Goal: Task Accomplishment & Management: Manage account settings

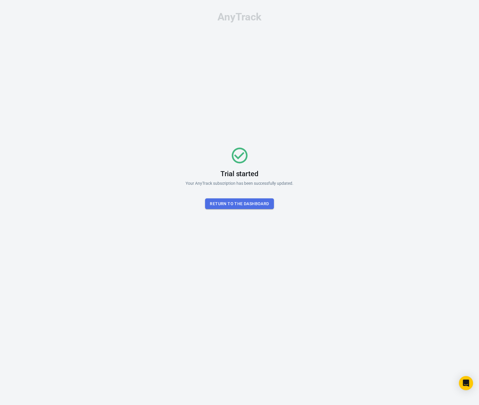
click at [222, 198] on button "Return To the dashboard" at bounding box center [239, 203] width 69 height 11
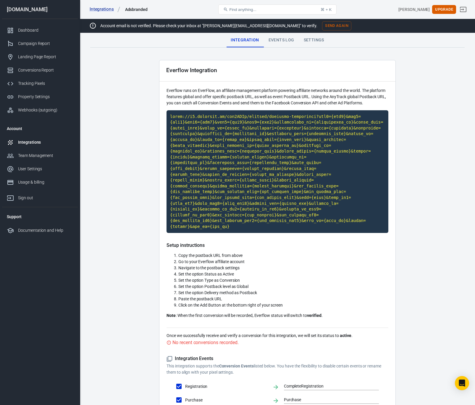
click at [111, 118] on main "Integration Events Log Settings Everflow Integration Everflow runs on EverFlow,…" at bounding box center [277, 238] width 374 height 410
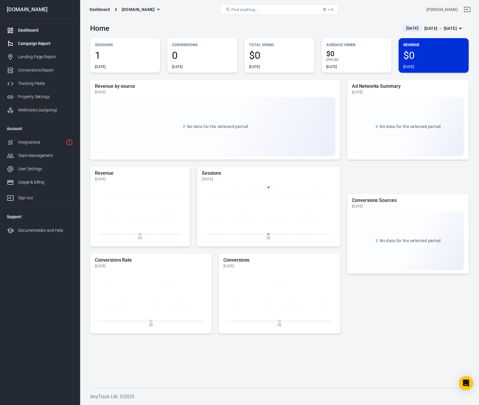
click at [25, 43] on div "Campaign Report" at bounding box center [45, 44] width 55 height 6
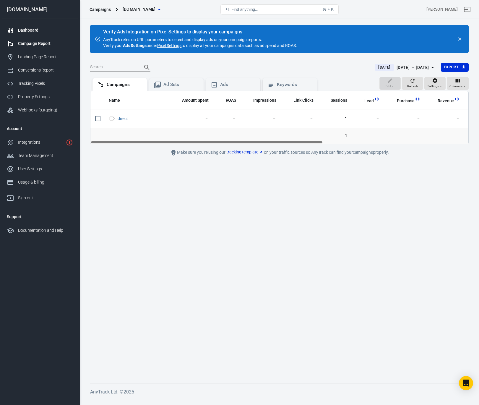
click at [28, 31] on div "Dashboard" at bounding box center [45, 30] width 55 height 6
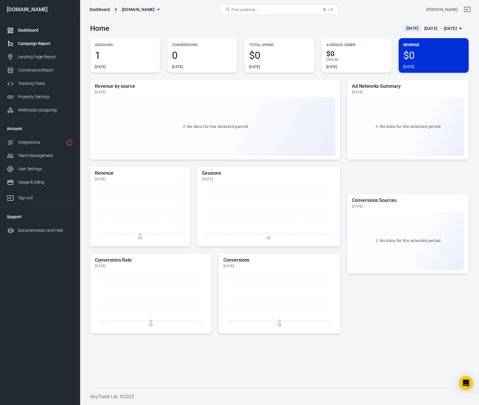
click at [33, 47] on link "Campaign Report" at bounding box center [40, 43] width 76 height 13
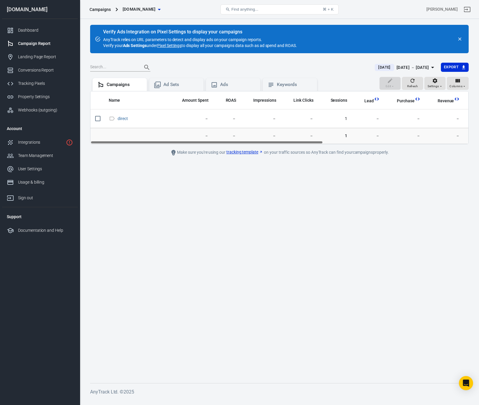
click at [171, 44] on link "Pixel Settings" at bounding box center [169, 46] width 24 height 6
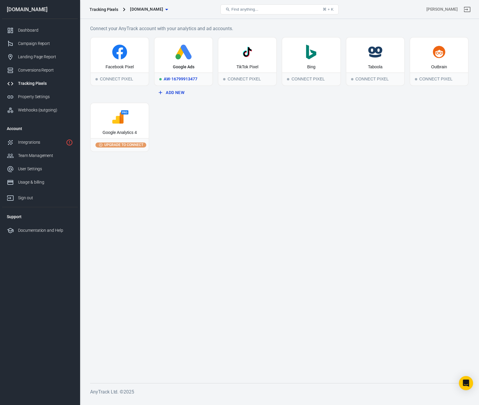
click at [178, 70] on div "Google Ads" at bounding box center [184, 55] width 58 height 35
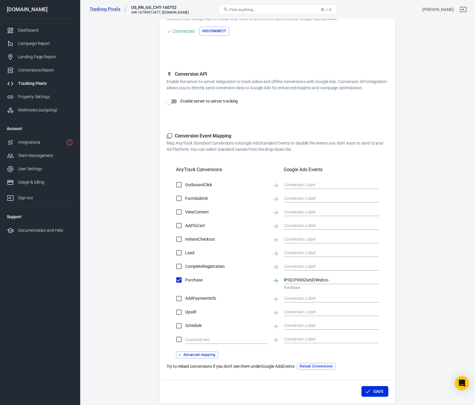
scroll to position [70, 0]
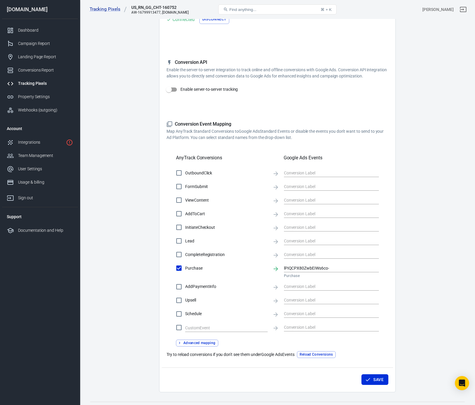
click at [172, 90] on input "Enable server-to-server tracking" at bounding box center [169, 89] width 34 height 11
checkbox input "true"
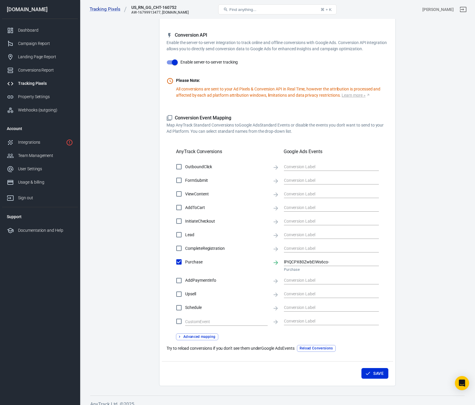
scroll to position [104, 0]
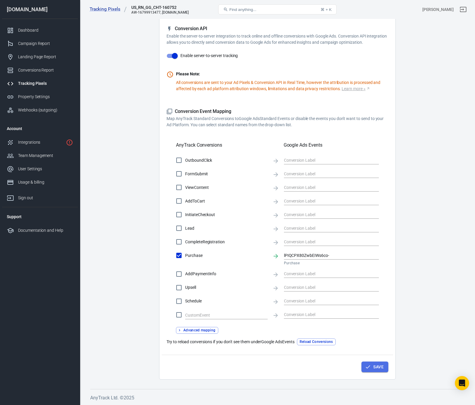
click at [373, 368] on button "Save" at bounding box center [374, 367] width 27 height 11
click at [49, 139] on div "Integrations" at bounding box center [41, 142] width 46 height 6
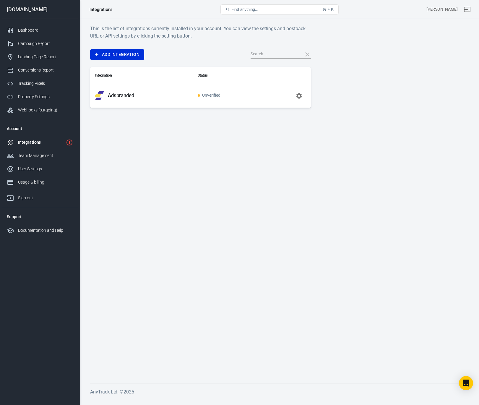
click at [209, 94] on span "Unverified" at bounding box center [209, 95] width 23 height 5
click at [292, 96] on button "button" at bounding box center [299, 96] width 14 height 14
